Goal: Information Seeking & Learning: Learn about a topic

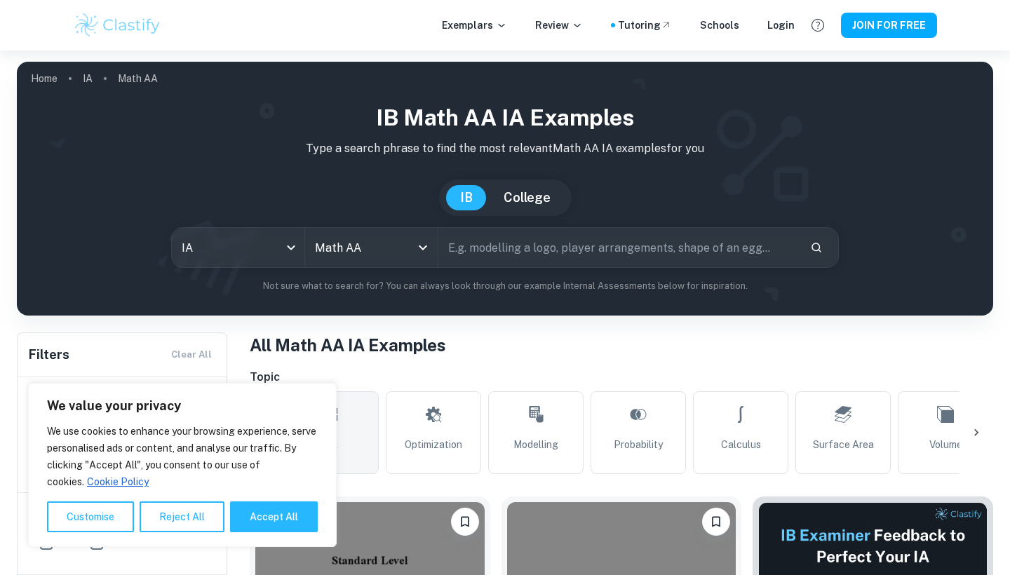
scroll to position [383, 0]
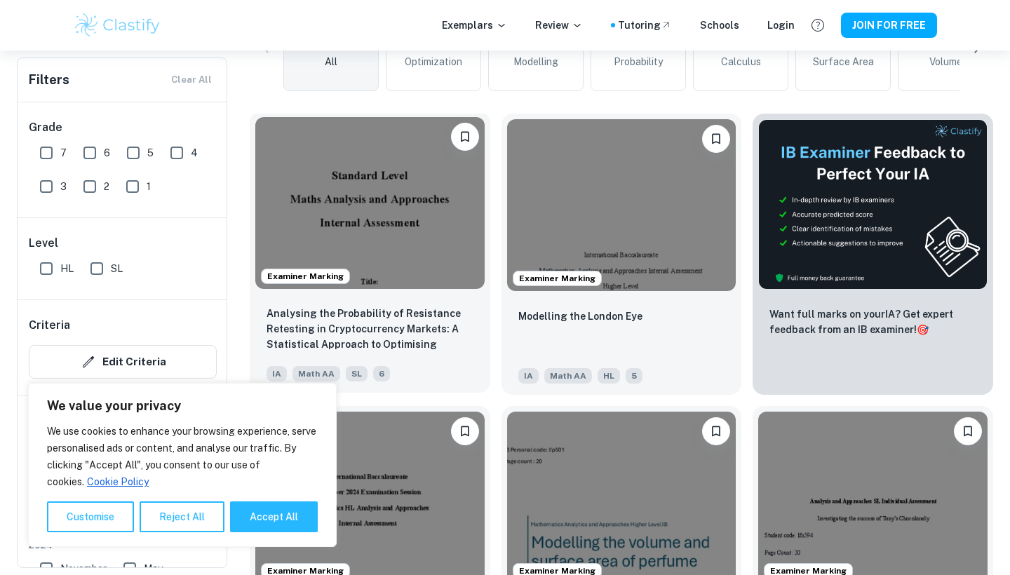
click at [454, 205] on img at bounding box center [369, 203] width 229 height 172
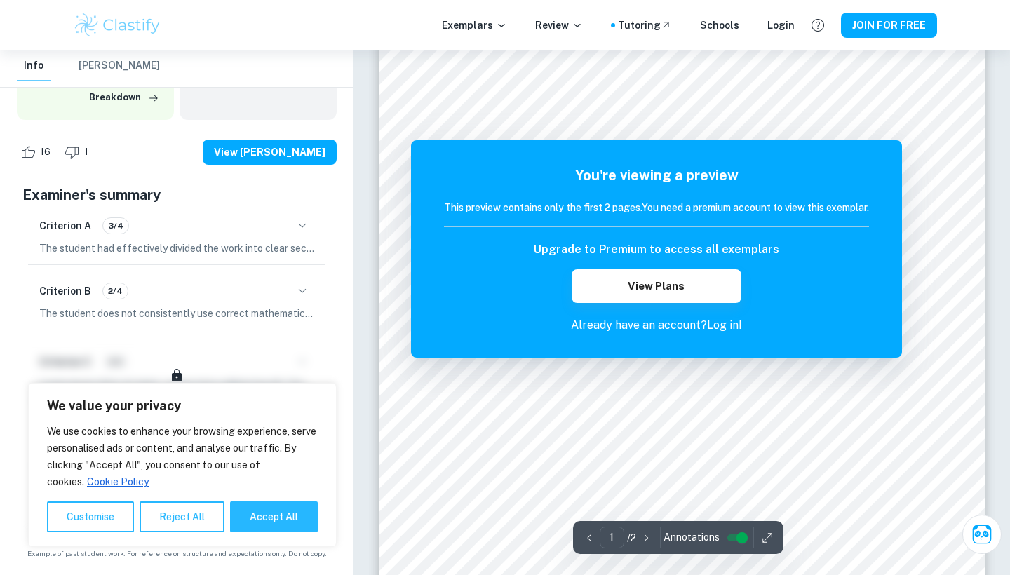
scroll to position [192, 0]
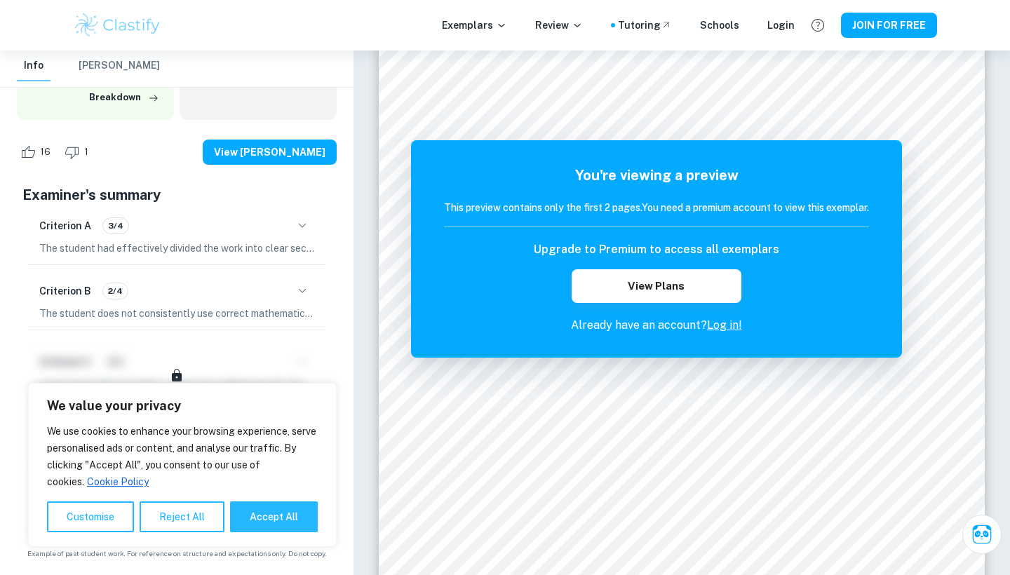
click at [253, 499] on div "We use cookies to enhance your browsing experience, serve personalised ads or c…" at bounding box center [182, 477] width 271 height 109
click at [264, 525] on button "Accept All" at bounding box center [274, 516] width 88 height 31
checkbox input "true"
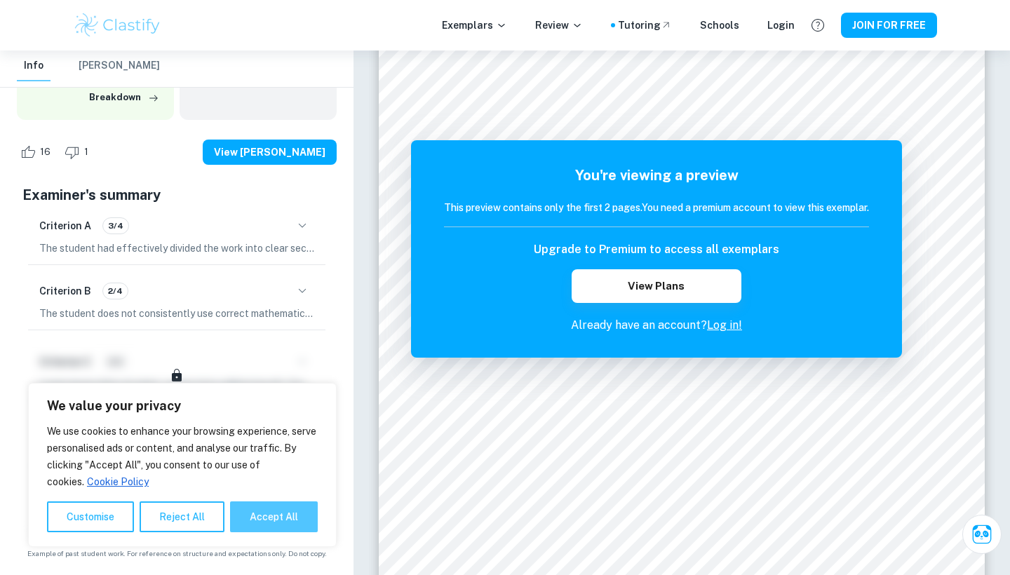
checkbox input "true"
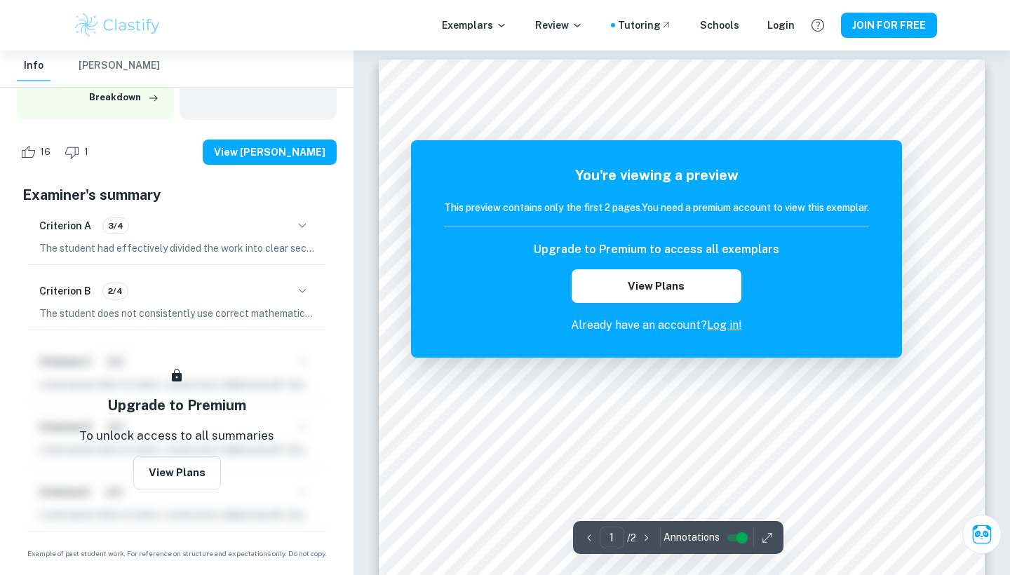
scroll to position [4, 0]
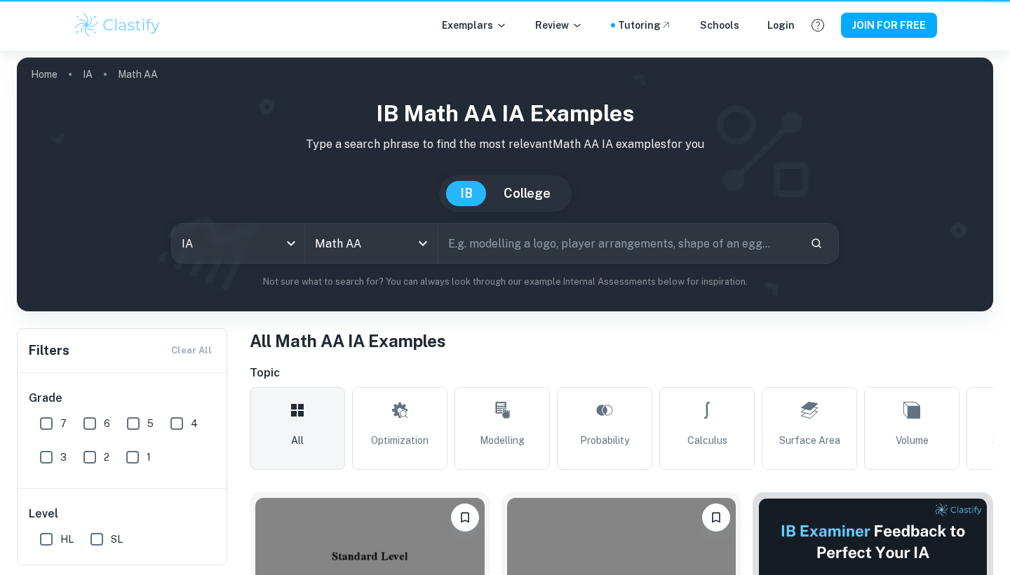
scroll to position [383, 0]
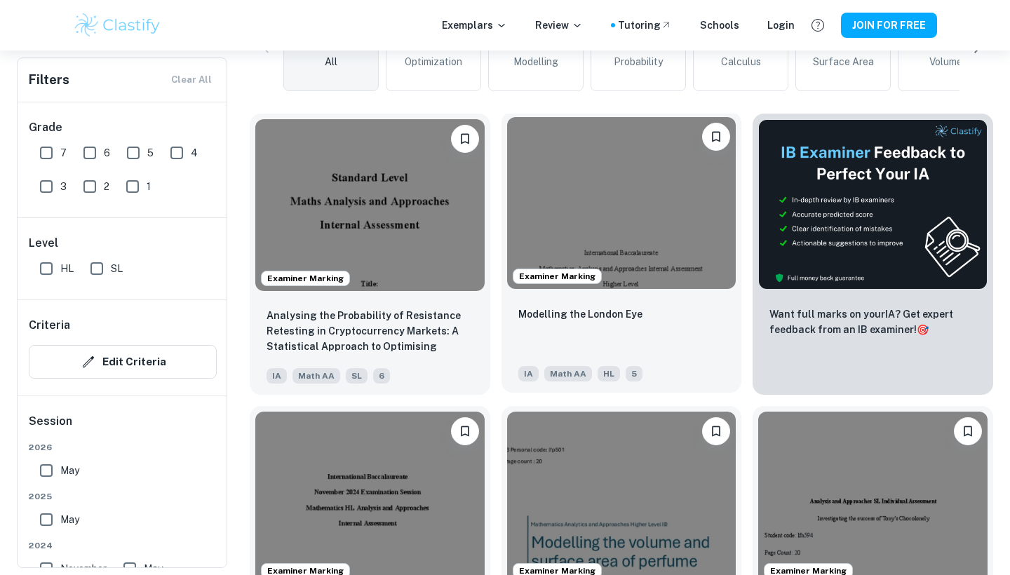
click at [621, 234] on img at bounding box center [621, 203] width 229 height 172
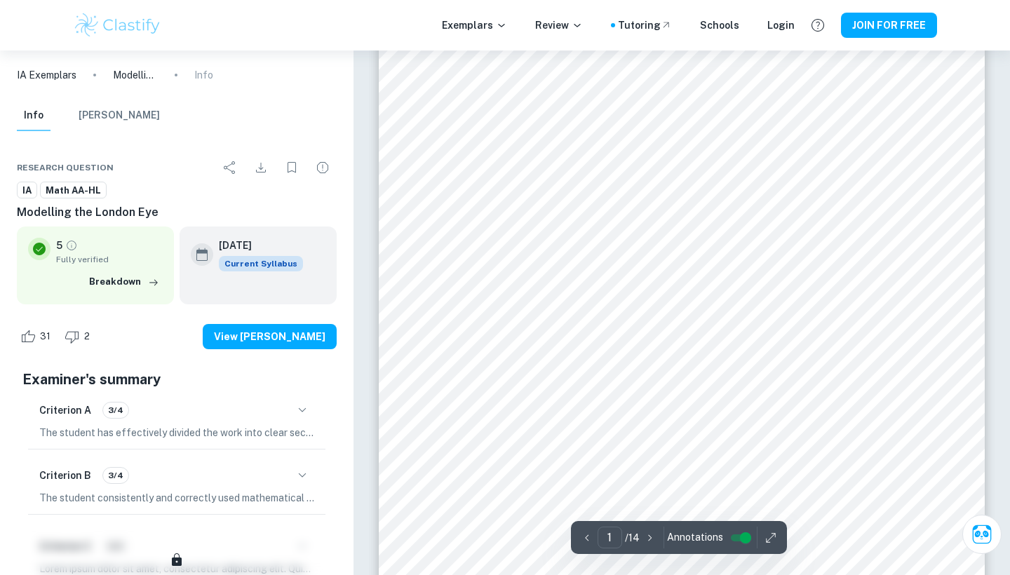
scroll to position [215, 0]
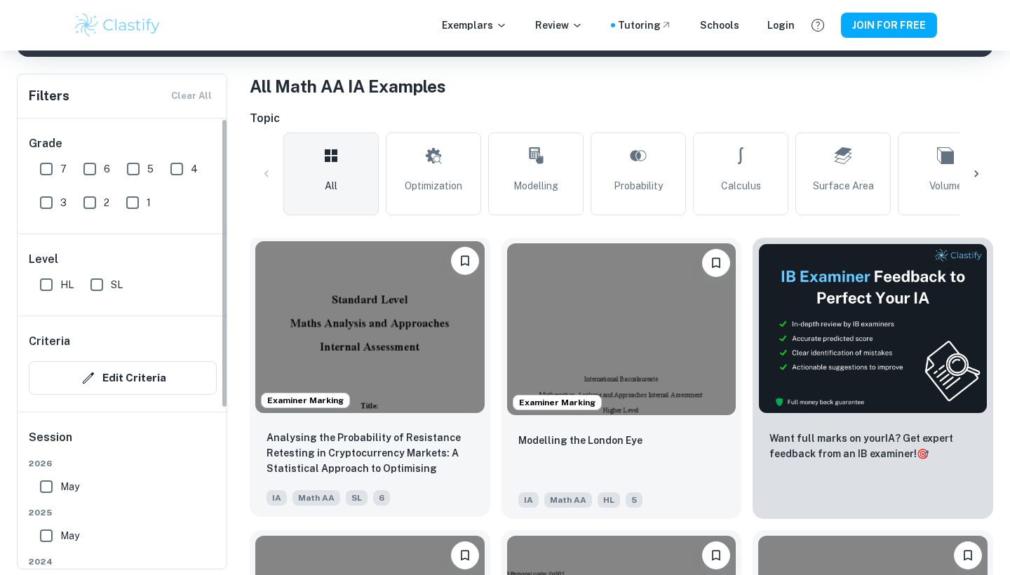
scroll to position [276, 0]
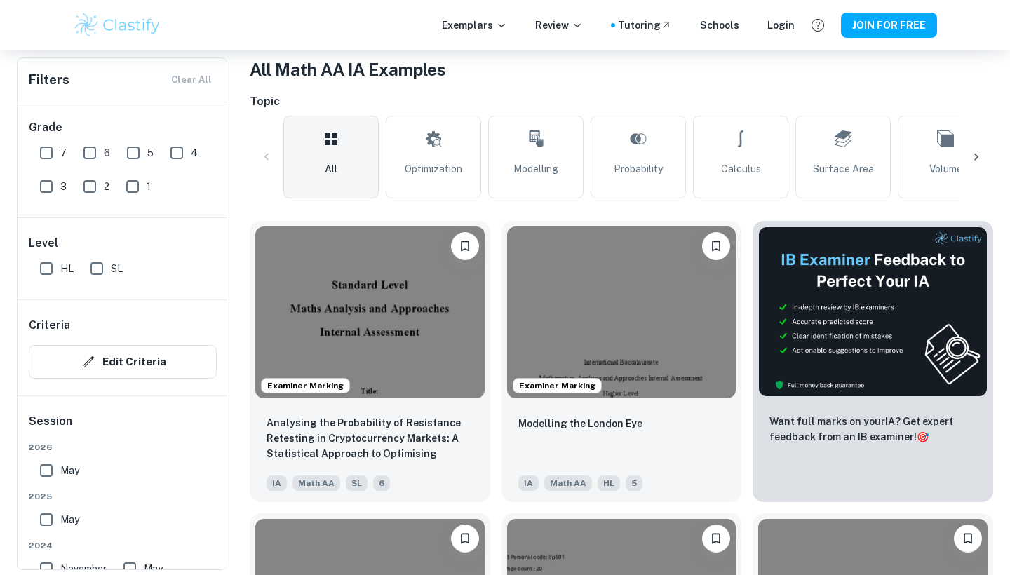
click at [48, 273] on input "HL" at bounding box center [46, 269] width 28 height 28
checkbox input "true"
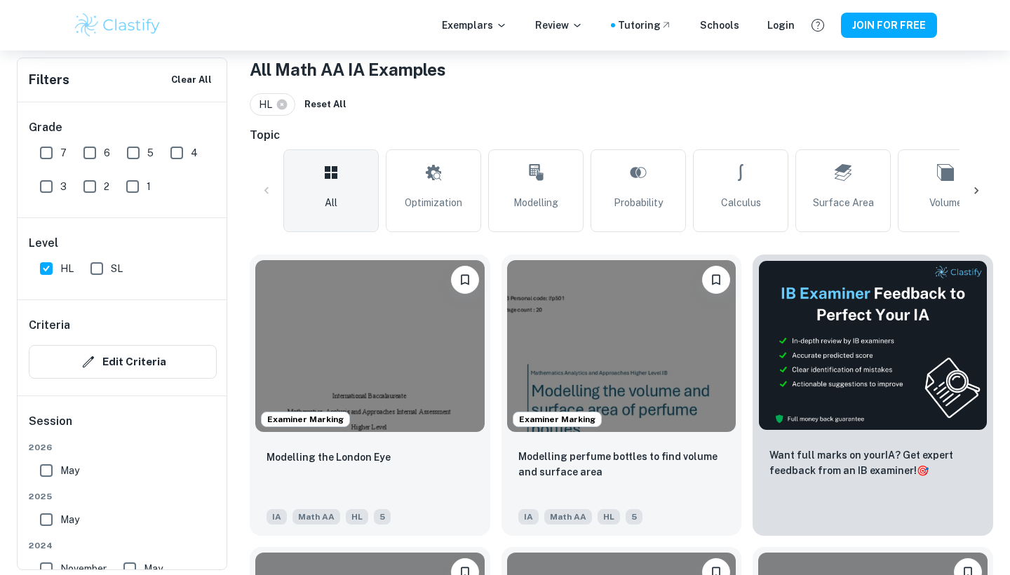
click at [93, 152] on input "6" at bounding box center [90, 153] width 28 height 28
checkbox input "true"
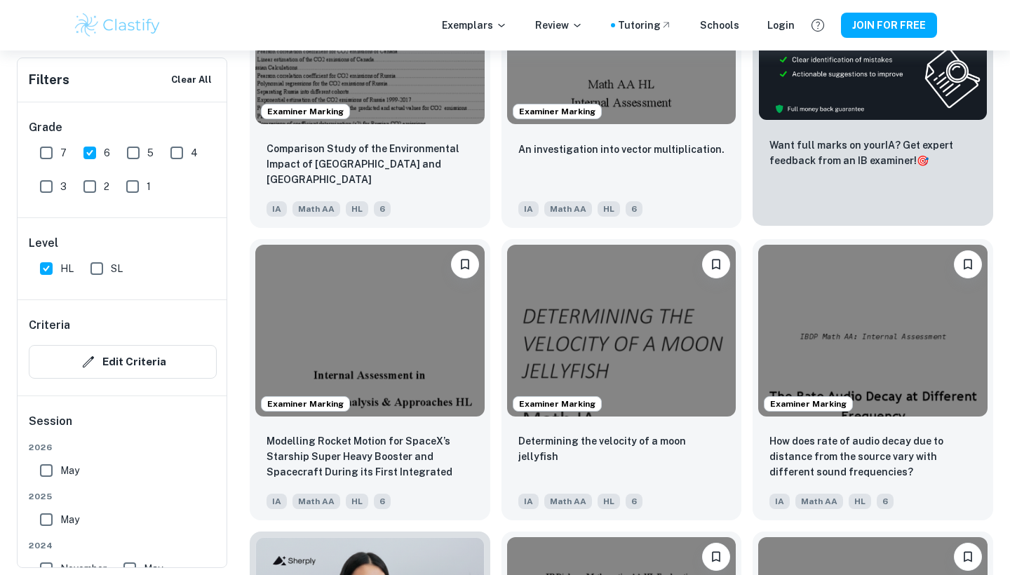
scroll to position [585, 0]
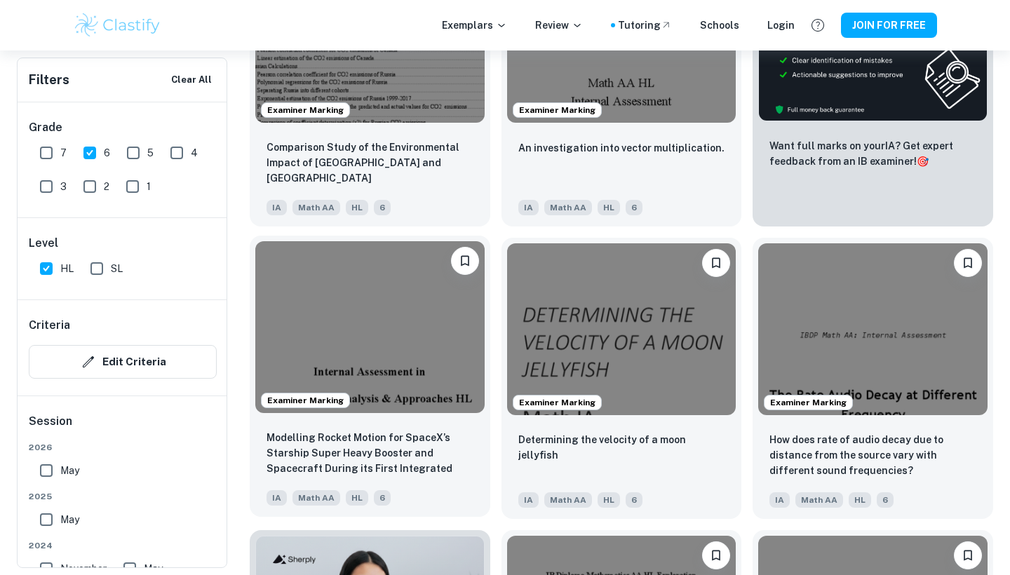
click at [424, 337] on img at bounding box center [369, 327] width 229 height 172
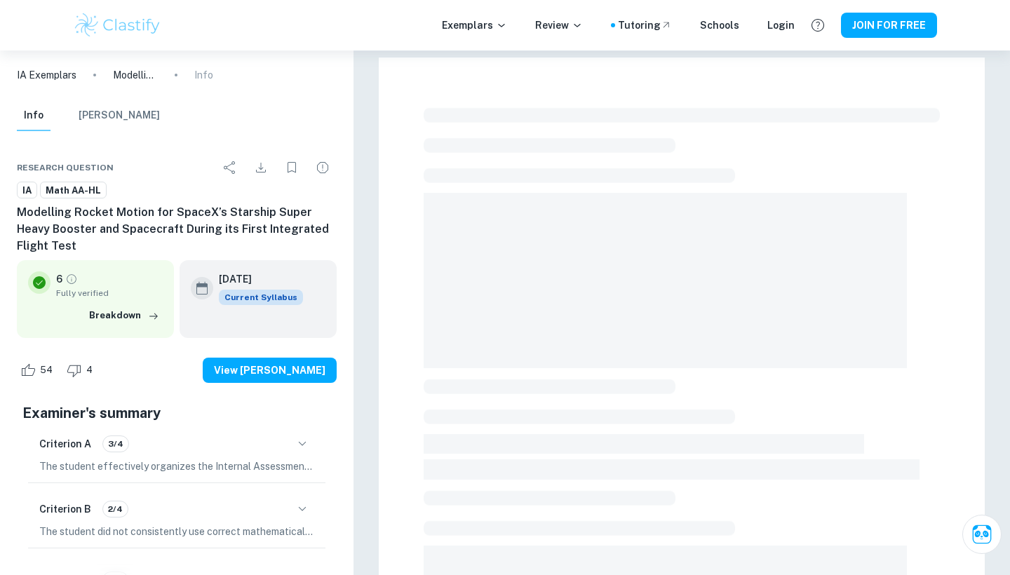
scroll to position [27, 0]
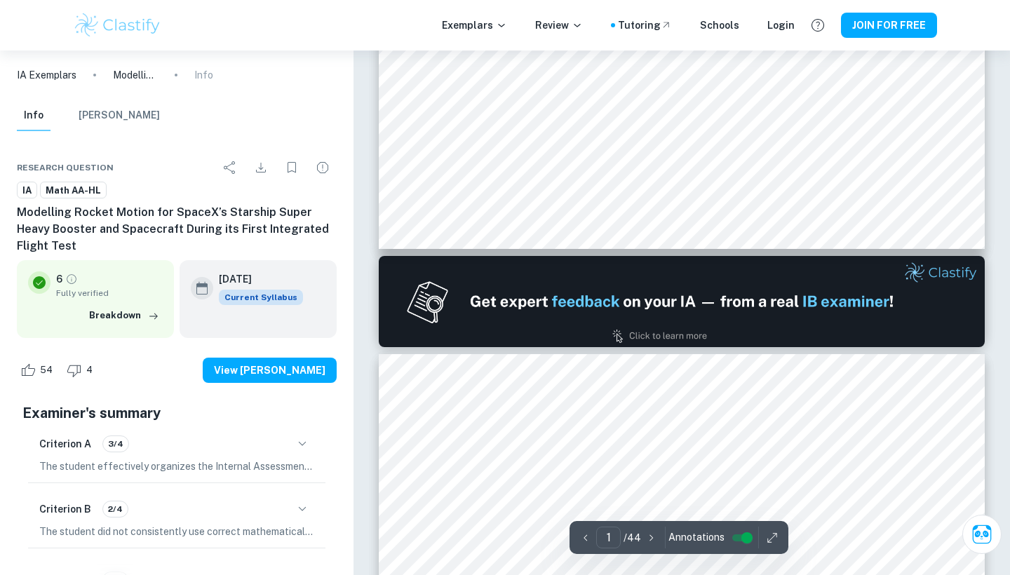
type input "2"
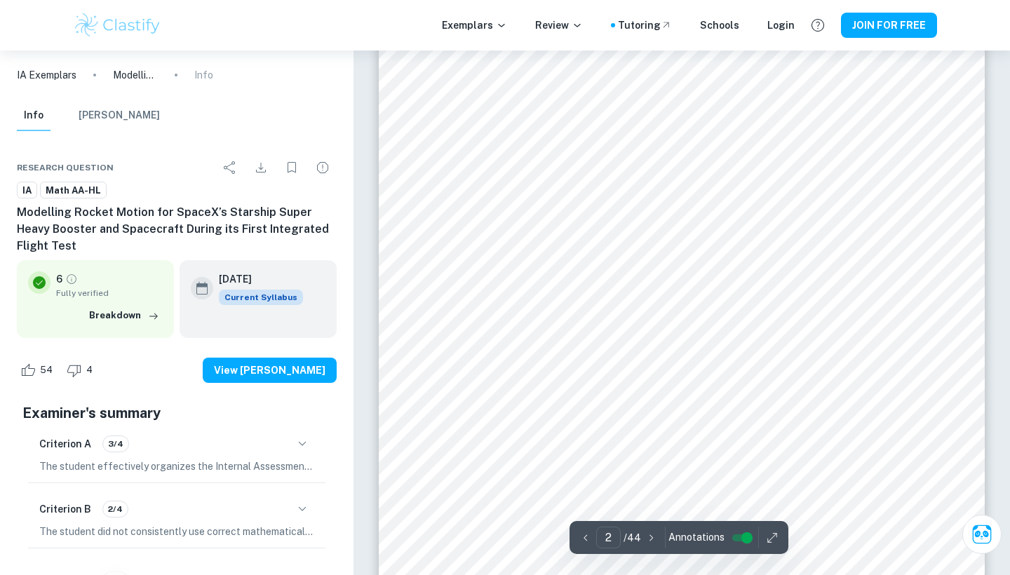
scroll to position [1074, 0]
